Goal: Transaction & Acquisition: Register for event/course

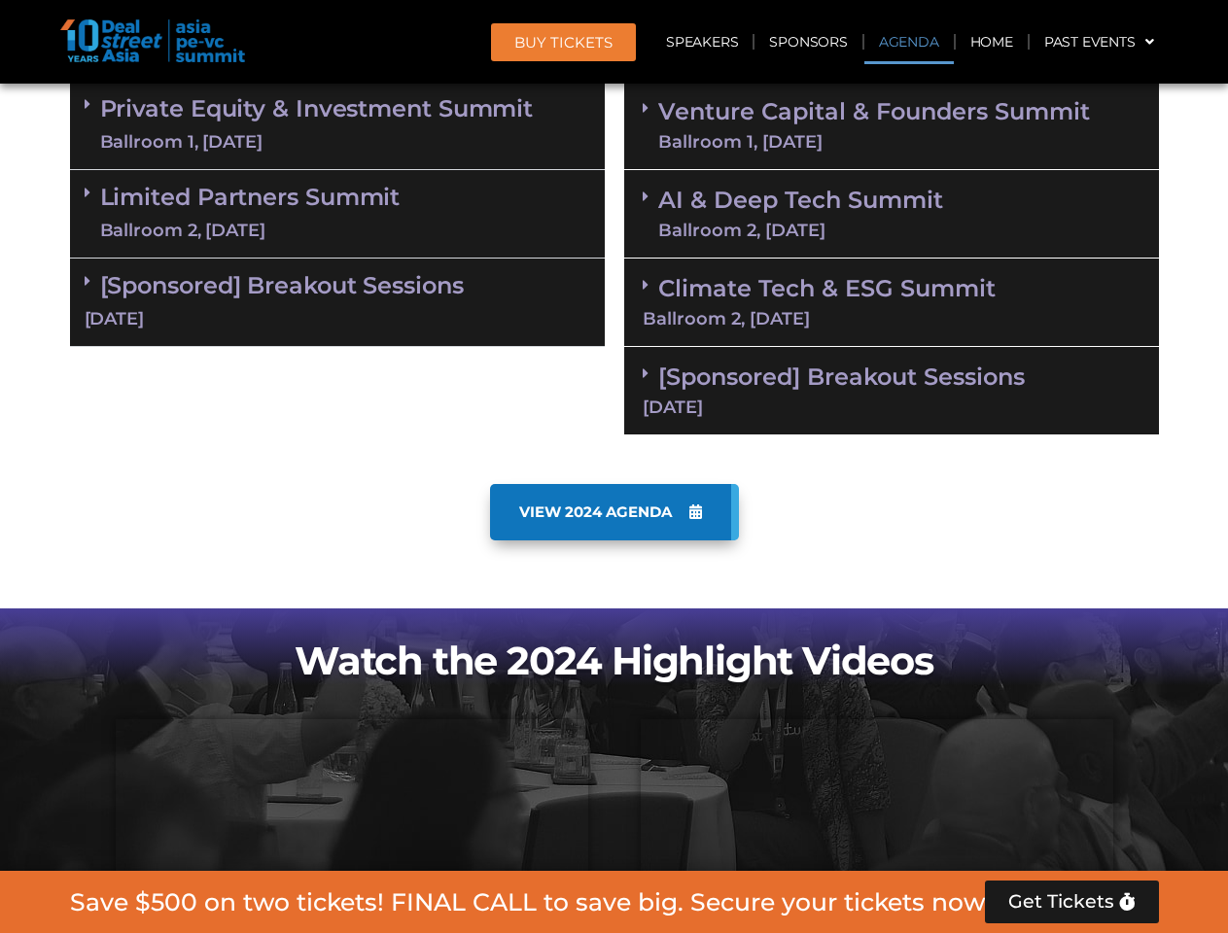
scroll to position [1204, 0]
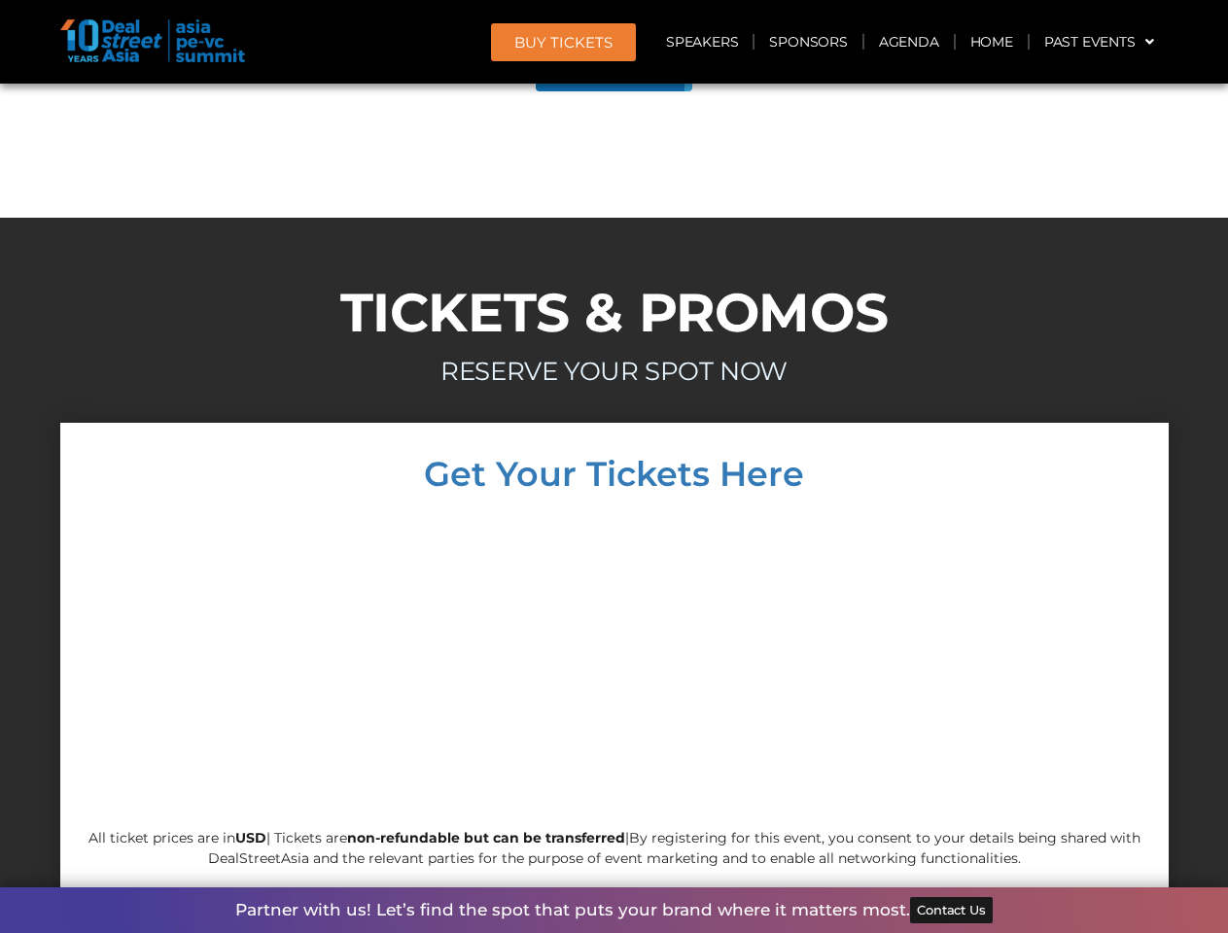
scroll to position [11016, 0]
